Goal: Information Seeking & Learning: Check status

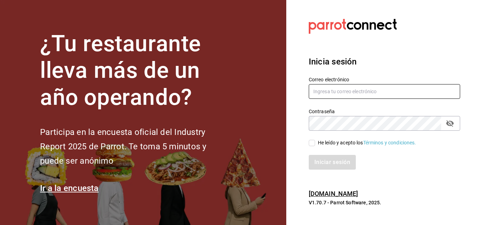
type input "[EMAIL_ADDRESS][DOMAIN_NAME]"
click at [316, 143] on span "He leído y acepto los Términos y condiciones." at bounding box center [365, 142] width 101 height 7
click at [315, 143] on input "He leído y acepto los Términos y condiciones." at bounding box center [312, 143] width 6 height 6
checkbox input "true"
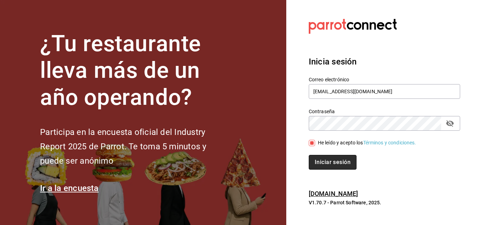
click at [325, 158] on button "Iniciar sesión" at bounding box center [333, 162] width 48 height 15
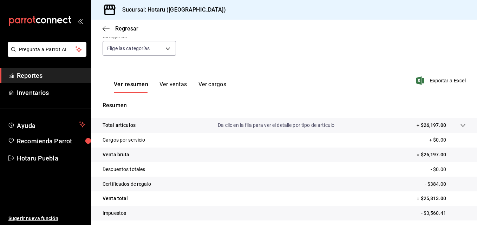
scroll to position [70, 0]
click at [463, 122] on tr "Total artículos Da clic en la fila para ver el detalle por tipo de artículo + $…" at bounding box center [283, 125] width 385 height 15
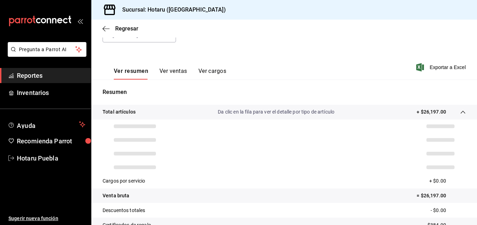
scroll to position [105, 0]
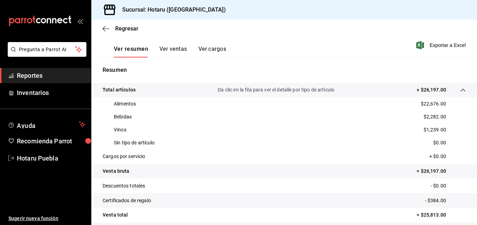
click at [454, 86] on div at bounding box center [456, 89] width 20 height 7
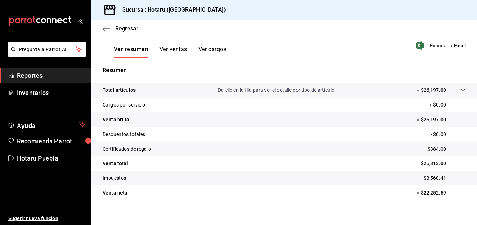
scroll to position [105, 0]
click at [107, 31] on icon "button" at bounding box center [105, 29] width 7 height 6
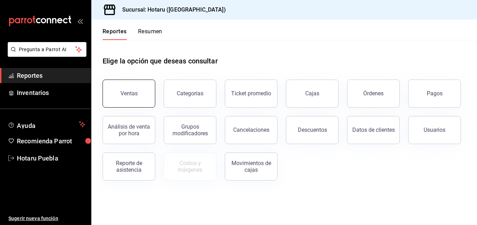
click at [138, 86] on button "Ventas" at bounding box center [128, 94] width 53 height 28
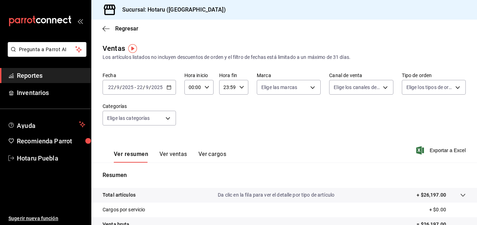
click at [452, 197] on div at bounding box center [456, 195] width 20 height 7
click at [113, 31] on span "Regresar" at bounding box center [120, 28] width 36 height 7
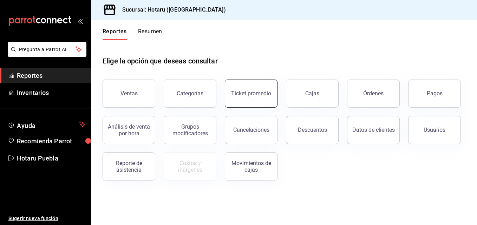
click at [251, 101] on button "Ticket promedio" at bounding box center [251, 94] width 53 height 28
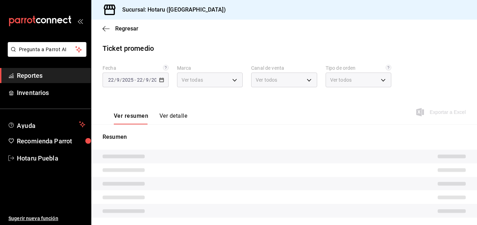
type input "28f2b94b-43d9-4456-ab58-be91b69769b2,f751b40b-1592-4fe9-b0c9-b3cde2f2f566"
type input "PARROT,UBER_EATS,RAPPI,DIDI_FOOD,ONLINE"
type input "fab97e86-f173-400a-9fb3-ec3d756d97d2,cce75506-828c-4b0a-8d3b-bb17af45970c,EXTER…"
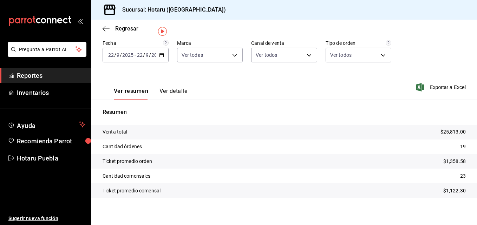
scroll to position [29, 0]
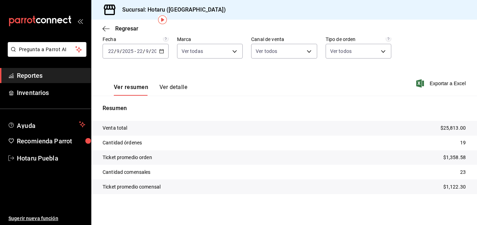
click at [452, 128] on p "$25,813.00" at bounding box center [452, 128] width 25 height 7
click at [107, 31] on icon "button" at bounding box center [105, 29] width 7 height 6
